Goal: Information Seeking & Learning: Find specific fact

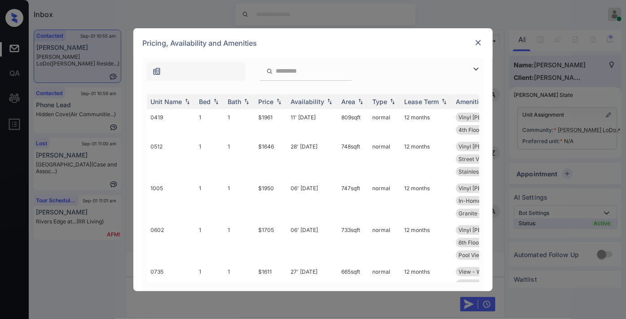
scroll to position [872, 0]
click at [277, 101] on img at bounding box center [278, 101] width 9 height 6
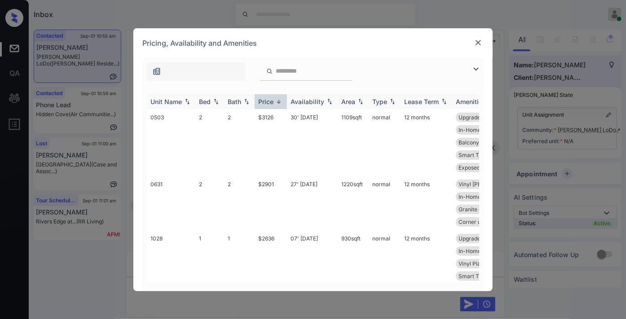
click at [277, 101] on img at bounding box center [278, 101] width 9 height 7
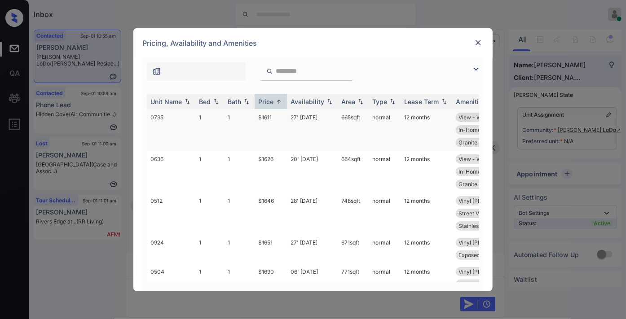
click at [299, 129] on td "27' Sep 25" at bounding box center [312, 130] width 51 height 42
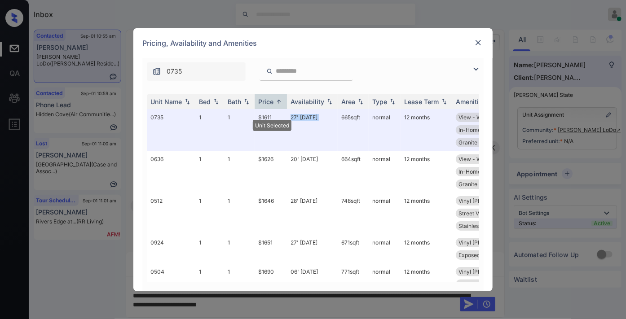
click at [389, 66] on div "0735" at bounding box center [312, 69] width 341 height 23
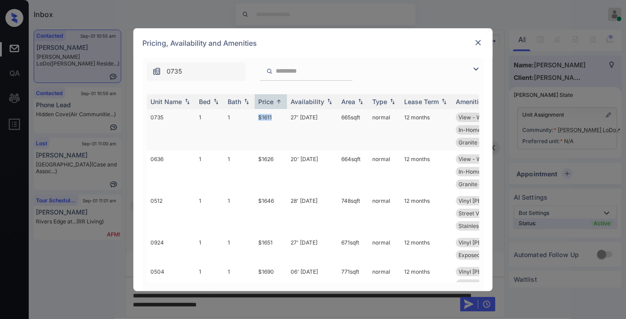
drag, startPoint x: 276, startPoint y: 114, endPoint x: 243, endPoint y: 111, distance: 32.9
click at [243, 111] on tr "0735 1 1 $1611 27' Sep 25 665 sqft normal 12 months View - West Vinyl Plank Flo…" at bounding box center [381, 130] width 469 height 42
copy tr "$1611"
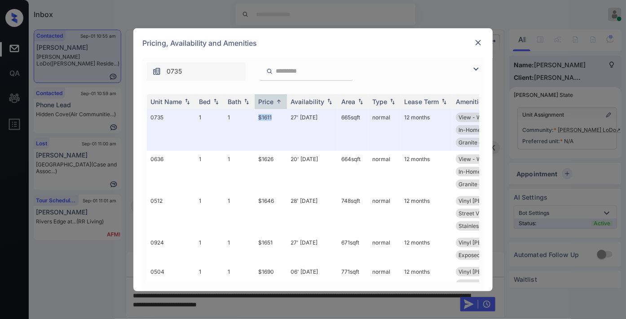
click at [476, 43] on img at bounding box center [478, 42] width 9 height 9
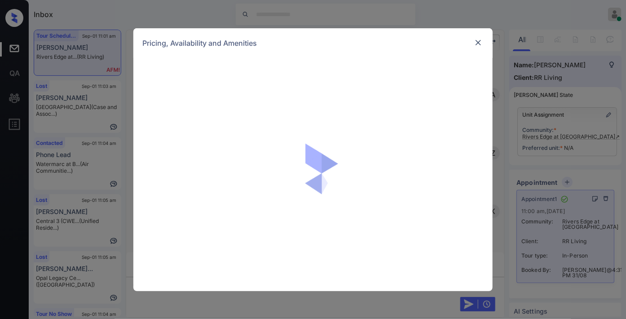
scroll to position [904, 0]
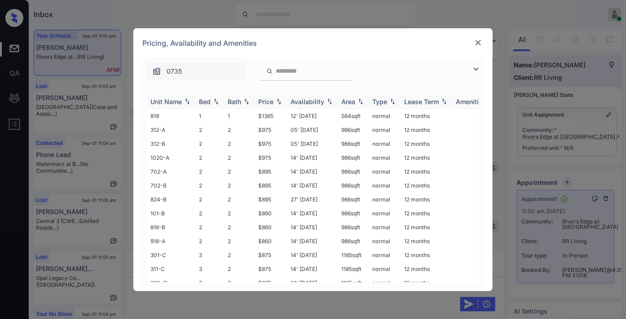
click at [270, 101] on div "Price" at bounding box center [265, 102] width 15 height 8
click at [479, 66] on img at bounding box center [476, 69] width 11 height 11
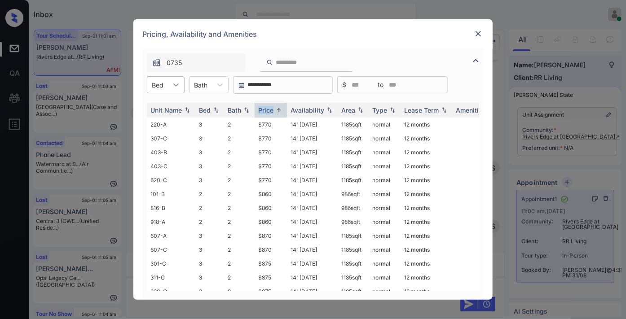
click at [168, 88] on div at bounding box center [176, 85] width 16 height 16
click at [172, 121] on div "2" at bounding box center [166, 123] width 38 height 16
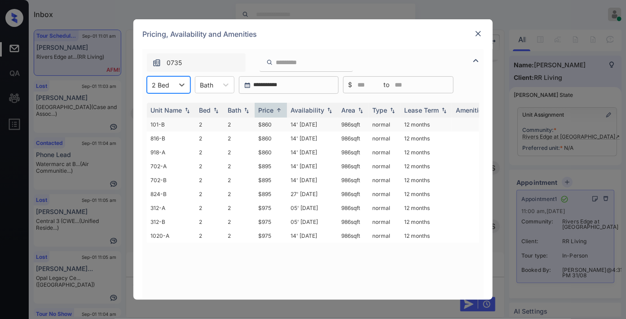
click at [265, 128] on td "$860" at bounding box center [271, 125] width 32 height 14
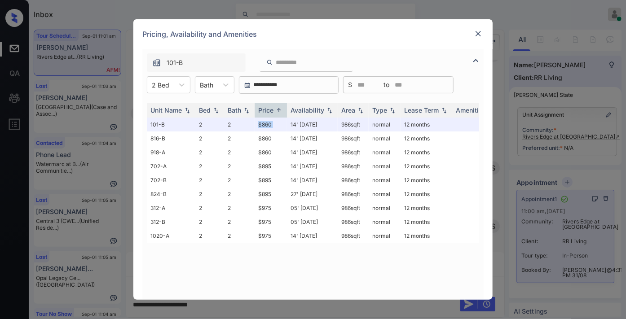
click at [481, 33] on img at bounding box center [478, 33] width 9 height 9
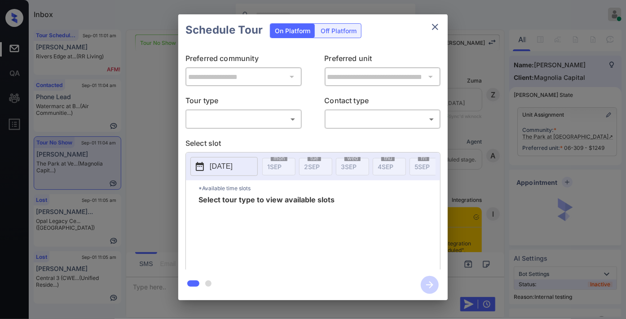
click at [269, 119] on body "Inbox Samantha Soliven Online Set yourself offline Set yourself on break Profil…" at bounding box center [313, 159] width 626 height 319
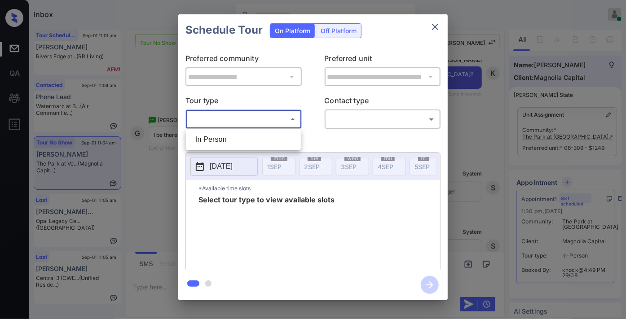
click at [270, 139] on li "In Person" at bounding box center [243, 140] width 111 height 16
type input "********"
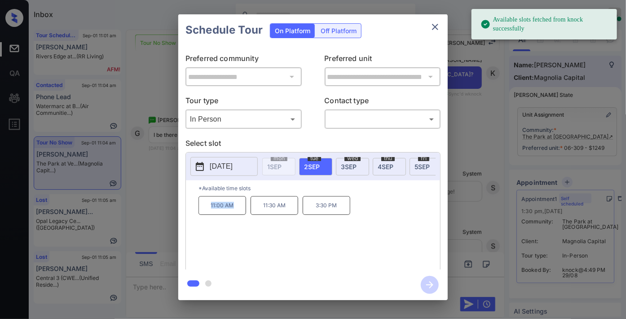
drag, startPoint x: 239, startPoint y: 213, endPoint x: 204, endPoint y: 213, distance: 35.9
click at [204, 213] on p "11:00 AM" at bounding box center [223, 205] width 48 height 19
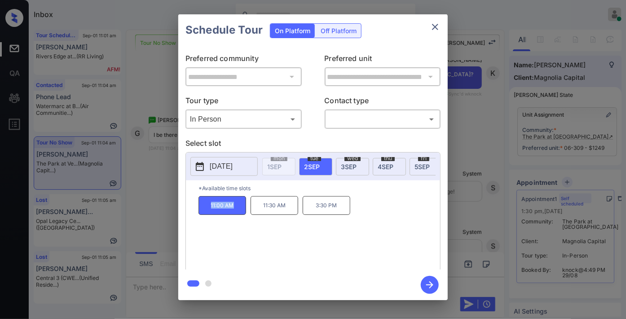
copy p "11:00 AM"
click at [434, 22] on icon "close" at bounding box center [435, 27] width 11 height 11
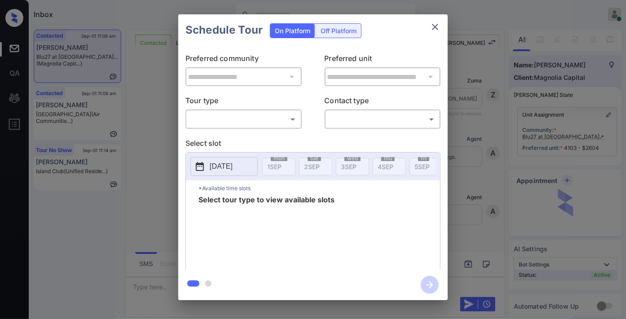
click at [263, 120] on body "Inbox Samantha Soliven Online Set yourself offline Set yourself on break Profil…" at bounding box center [313, 159] width 626 height 319
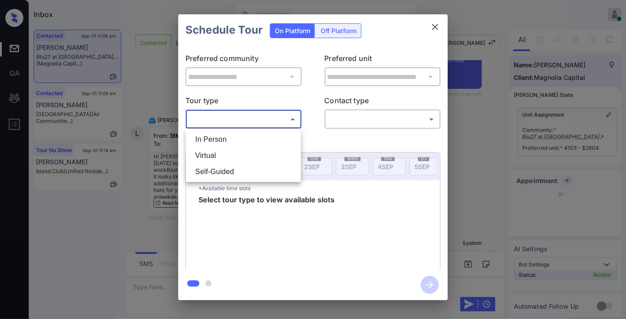
click at [249, 137] on li "In Person" at bounding box center [243, 140] width 111 height 16
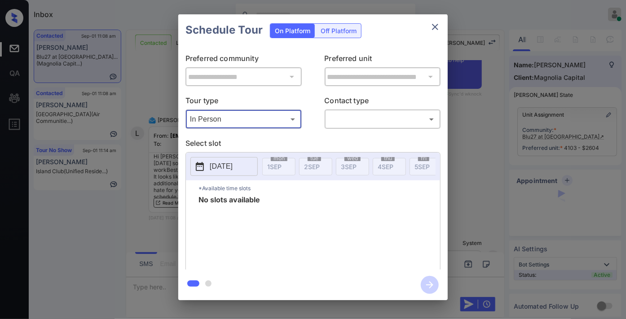
type input "********"
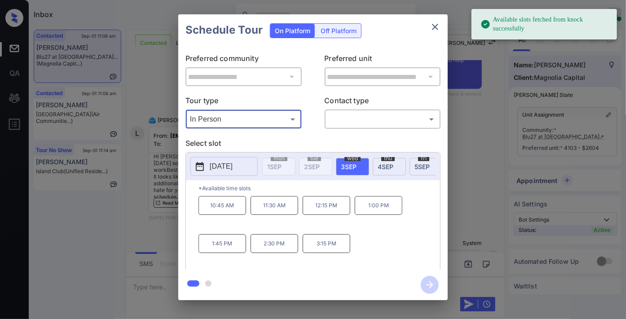
click at [233, 167] on p "2025-09-03" at bounding box center [221, 166] width 23 height 11
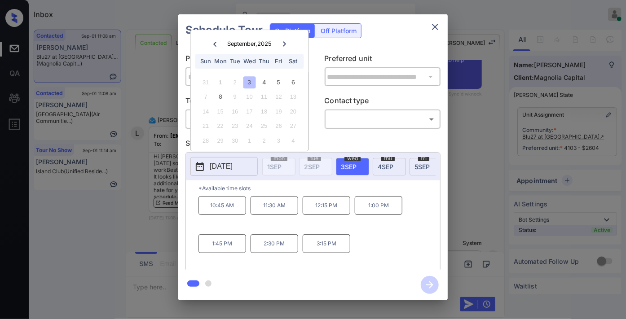
drag, startPoint x: 282, startPoint y: 77, endPoint x: 286, endPoint y: 95, distance: 18.5
click at [283, 77] on div "5" at bounding box center [279, 82] width 12 height 12
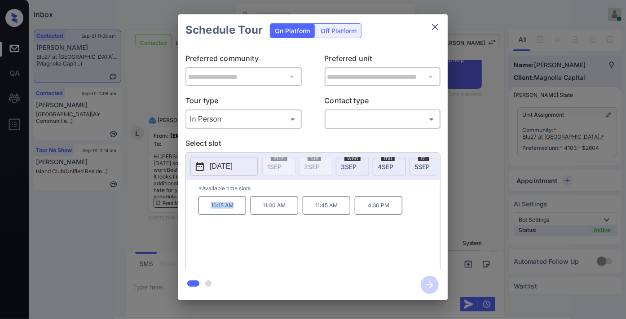
drag, startPoint x: 241, startPoint y: 211, endPoint x: 190, endPoint y: 204, distance: 51.7
click at [190, 204] on div "*Available time slots 10:15 AM 11:00 AM 11:45 AM 4:30 PM" at bounding box center [313, 227] width 254 height 92
copy p "10:15 AM"
click at [436, 22] on icon "close" at bounding box center [435, 27] width 11 height 11
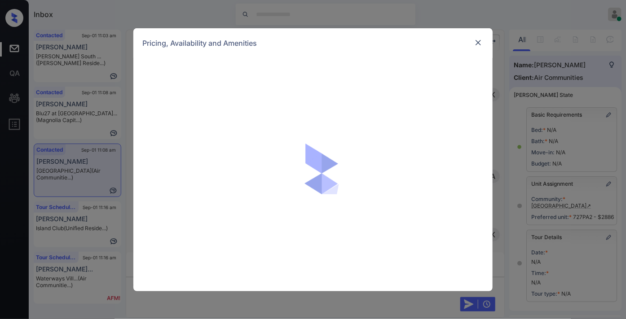
scroll to position [8548, 0]
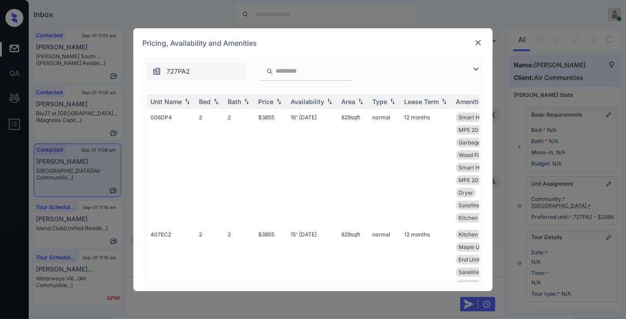
click at [339, 64] on div at bounding box center [306, 71] width 93 height 18
click at [321, 69] on input "search" at bounding box center [312, 71] width 74 height 8
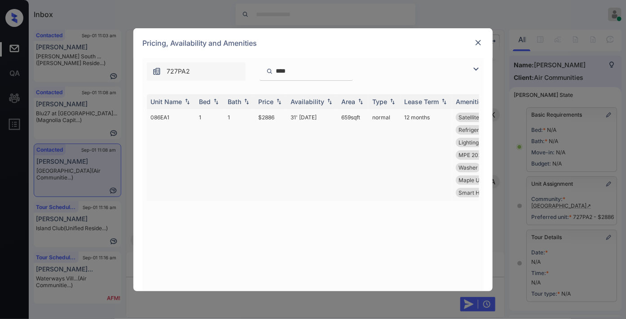
type input "****"
drag, startPoint x: 316, startPoint y: 113, endPoint x: 291, endPoint y: 115, distance: 25.2
click at [291, 115] on td "31' Oct 25" at bounding box center [312, 155] width 51 height 92
click at [476, 42] on img at bounding box center [478, 42] width 9 height 9
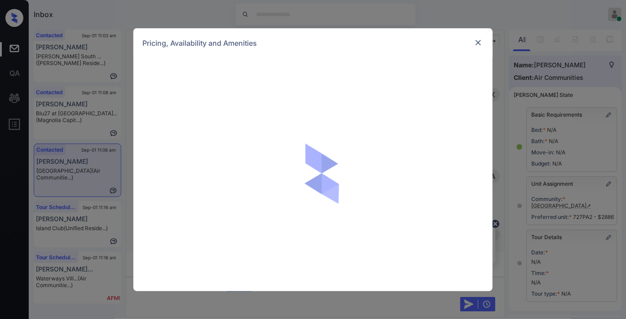
scroll to position [8598, 0]
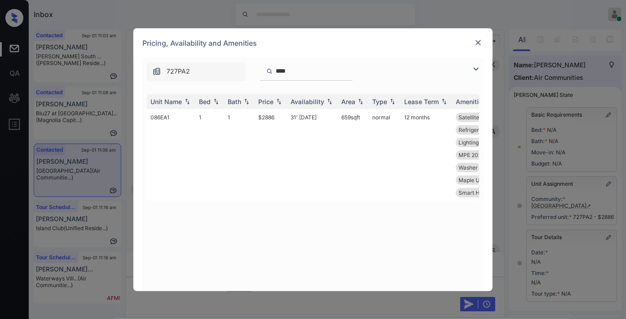
click at [297, 72] on input "****" at bounding box center [312, 71] width 74 height 8
paste input "**"
click at [297, 72] on input "****" at bounding box center [312, 71] width 74 height 8
type input "******"
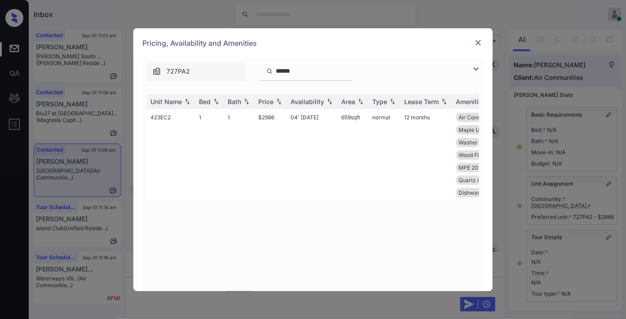
click at [477, 42] on img at bounding box center [478, 42] width 9 height 9
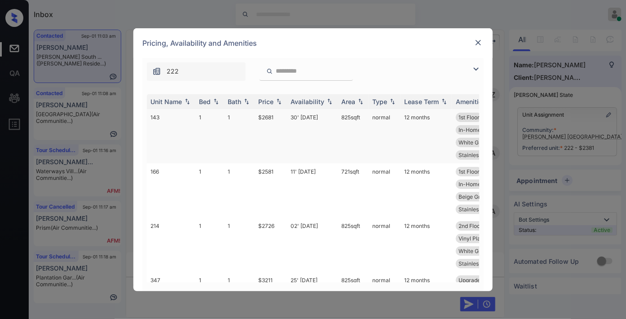
scroll to position [1957, 0]
click at [280, 100] on img at bounding box center [278, 101] width 9 height 6
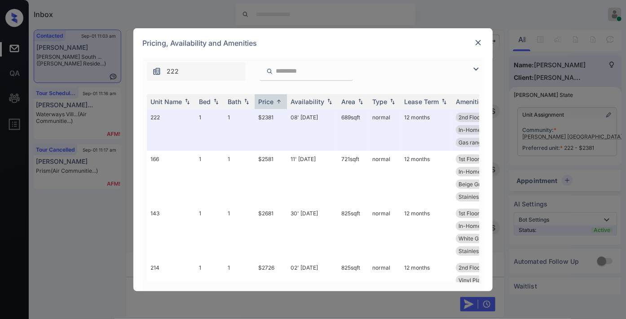
click at [475, 65] on img at bounding box center [476, 69] width 11 height 11
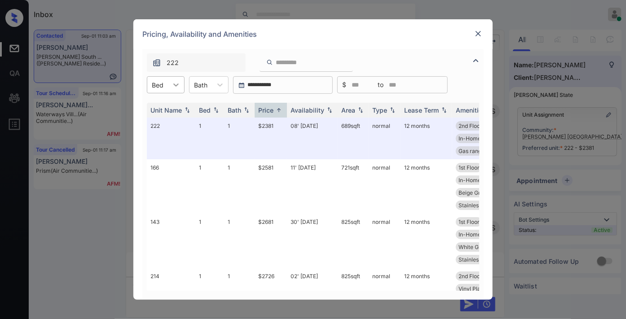
click at [172, 81] on icon at bounding box center [176, 84] width 9 height 9
click at [484, 35] on div "Pricing, Availability and Amenities" at bounding box center [312, 34] width 359 height 30
click at [481, 36] on img at bounding box center [478, 33] width 9 height 9
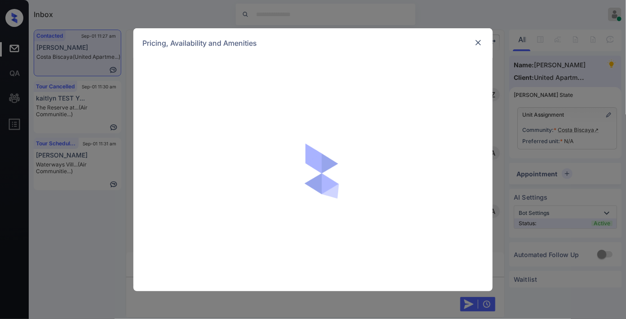
scroll to position [1405, 0]
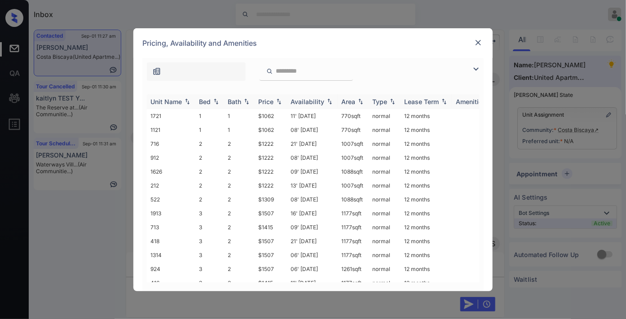
click at [275, 99] on img at bounding box center [278, 101] width 9 height 6
click at [479, 67] on img at bounding box center [476, 69] width 11 height 11
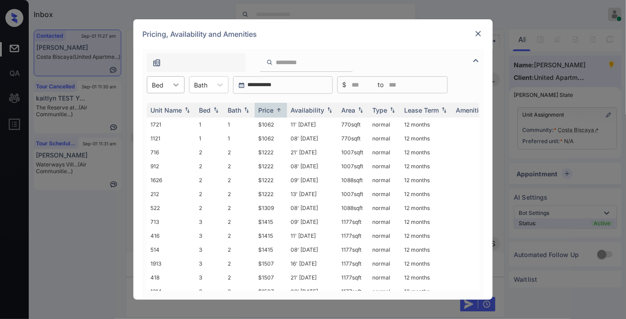
click at [172, 87] on icon at bounding box center [176, 84] width 9 height 9
click at [175, 134] on div "3" at bounding box center [166, 139] width 38 height 16
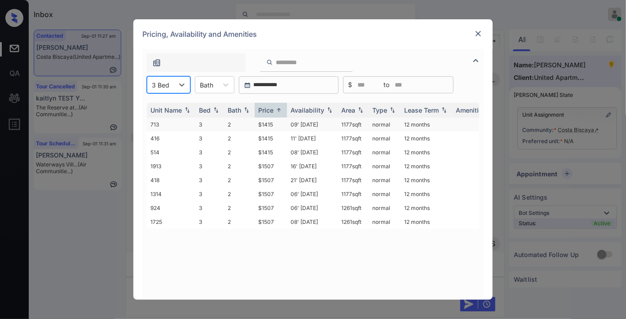
click at [271, 122] on td "$1415" at bounding box center [271, 125] width 32 height 14
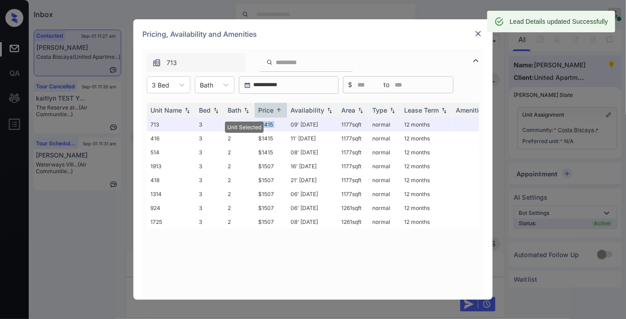
click at [376, 29] on div "Pricing, Availability and Amenities" at bounding box center [312, 34] width 359 height 30
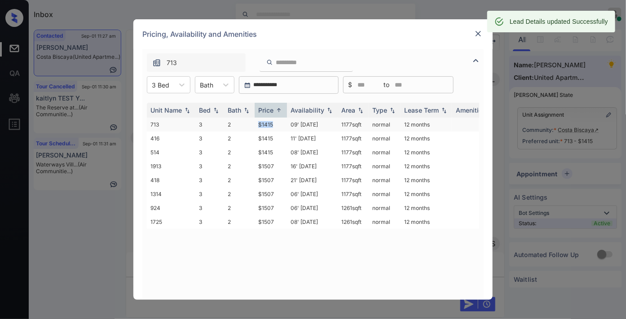
drag, startPoint x: 278, startPoint y: 120, endPoint x: 254, endPoint y: 124, distance: 23.6
click at [255, 124] on td "$1415" at bounding box center [271, 125] width 32 height 14
copy td "$1415"
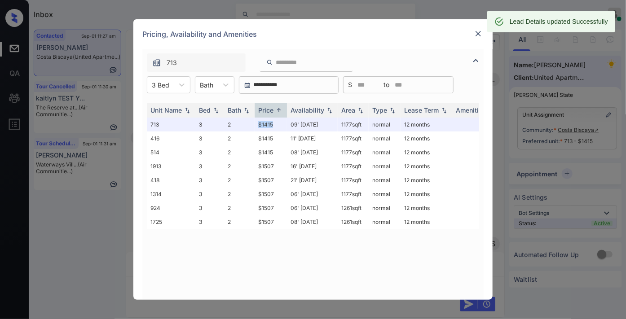
click at [482, 37] on img at bounding box center [478, 33] width 9 height 9
